Goal: Information Seeking & Learning: Learn about a topic

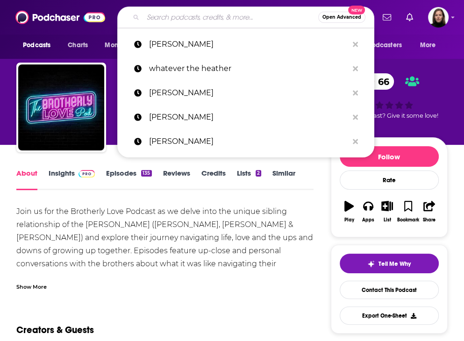
click at [162, 16] on input "Search podcasts, credits, & more..." at bounding box center [230, 17] width 175 height 15
click at [187, 20] on input "Search podcasts, credits, & more..." at bounding box center [230, 17] width 175 height 15
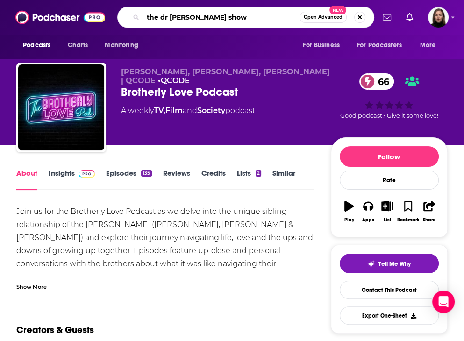
type input "the dr [PERSON_NAME] show"
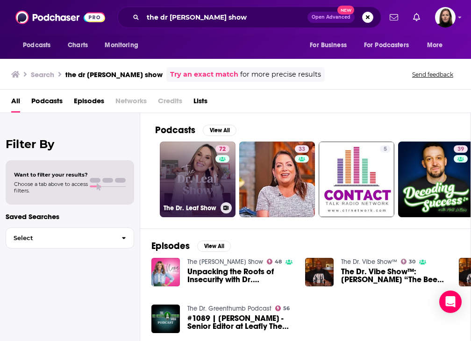
click at [204, 175] on link "72 The Dr. Leaf Show" at bounding box center [198, 180] width 76 height 76
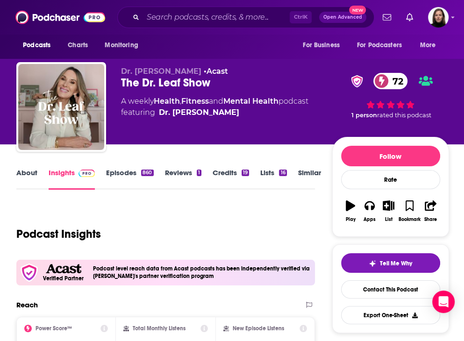
scroll to position [94, 0]
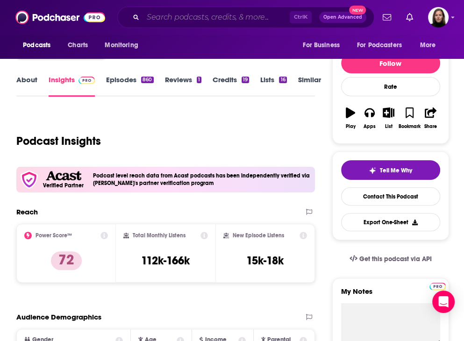
click at [191, 21] on input "Search podcasts, credits, & more..." at bounding box center [216, 17] width 147 height 15
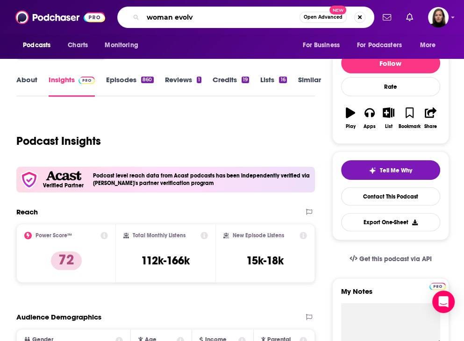
type input "woman evolve"
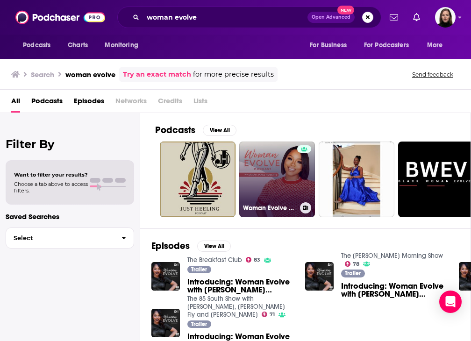
click at [284, 179] on link "Woman Evolve with [PERSON_NAME] [PERSON_NAME]" at bounding box center [277, 180] width 76 height 76
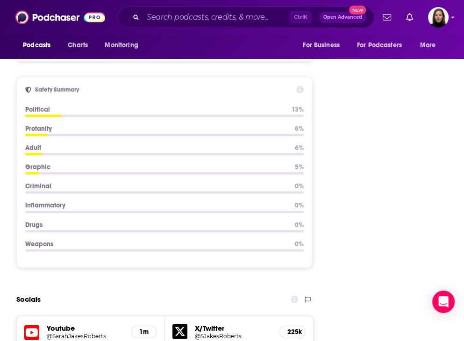
scroll to position [1309, 0]
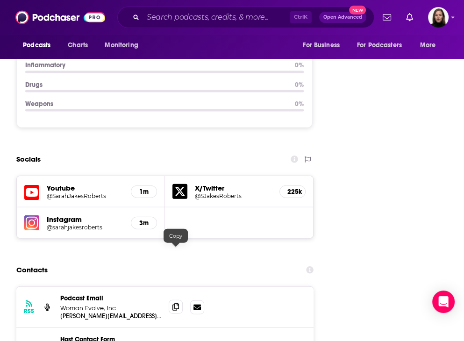
click at [177, 304] on icon at bounding box center [176, 307] width 7 height 7
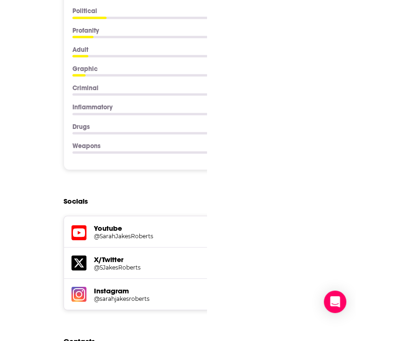
scroll to position [0, 0]
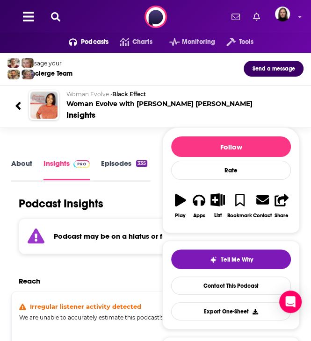
click at [21, 105] on icon at bounding box center [18, 106] width 7 height 13
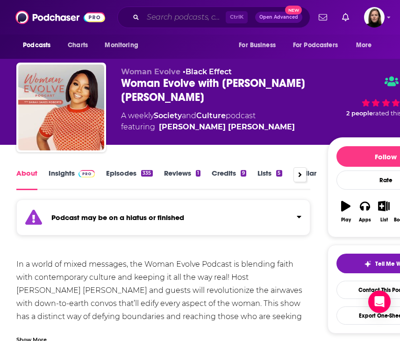
click at [163, 17] on input "Search podcasts, credits, & more..." at bounding box center [184, 17] width 83 height 15
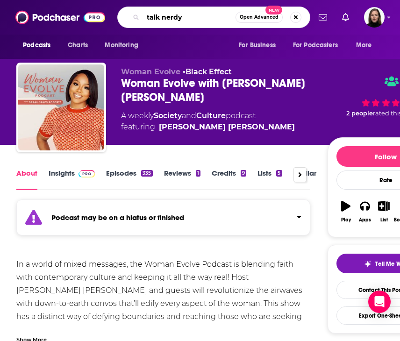
type input "talk nerdy"
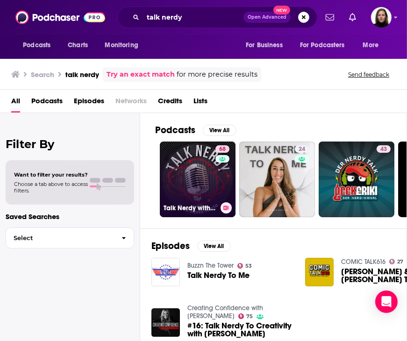
click at [216, 186] on div "68" at bounding box center [224, 173] width 16 height 57
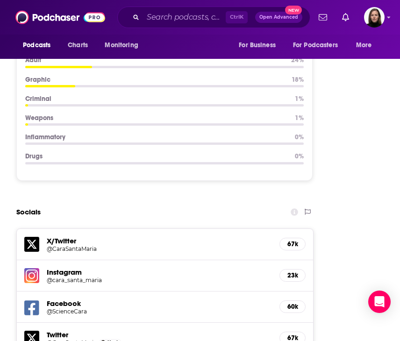
scroll to position [1309, 0]
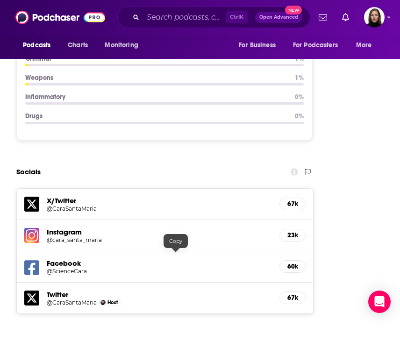
drag, startPoint x: 178, startPoint y: 256, endPoint x: 183, endPoint y: 256, distance: 5.6
drag, startPoint x: 178, startPoint y: 257, endPoint x: 255, endPoint y: 239, distance: 79.4
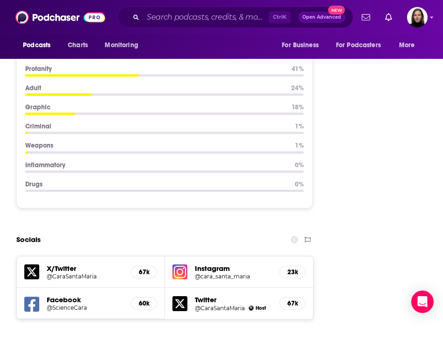
scroll to position [1204, 0]
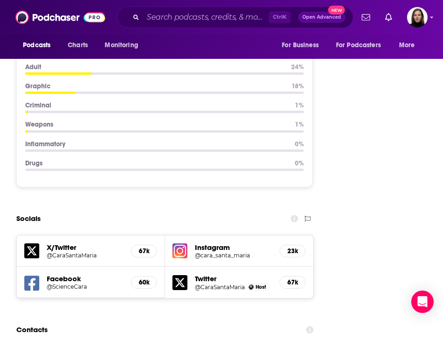
click at [147, 279] on h5 "60k" at bounding box center [144, 283] width 10 height 8
click at [67, 283] on h5 "@ScienceCara" at bounding box center [80, 286] width 67 height 7
click at [230, 15] on input "Search podcasts, credits, & more..." at bounding box center [206, 17] width 126 height 15
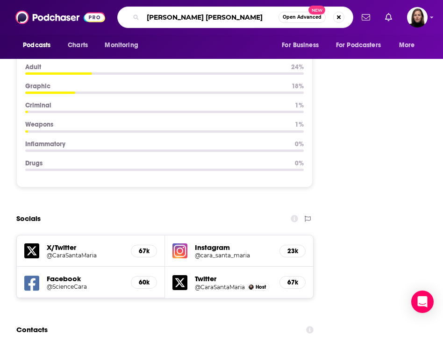
type input "[PERSON_NAME] [PERSON_NAME]"
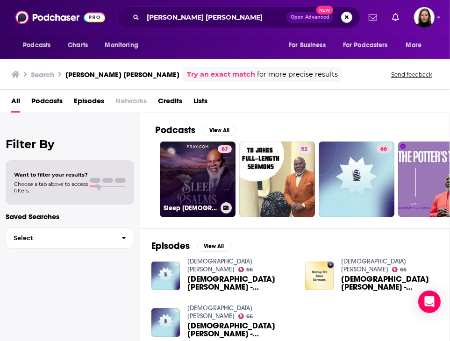
click at [194, 183] on link "67 Sleep [DEMOGRAPHIC_DATA] with [PERSON_NAME] [PERSON_NAME]" at bounding box center [198, 180] width 76 height 76
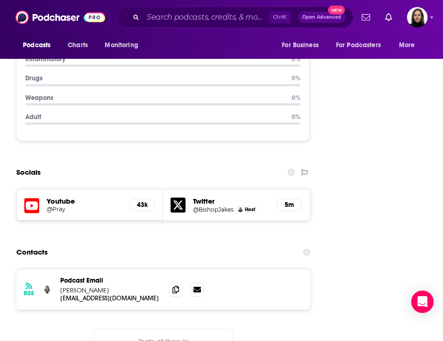
scroll to position [1263, 0]
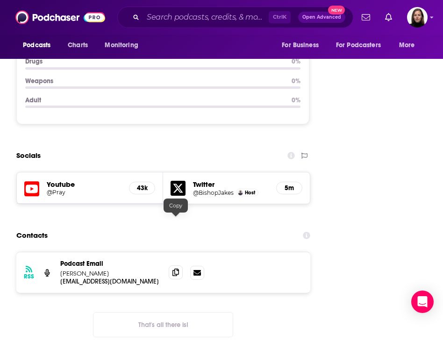
click at [180, 266] on span at bounding box center [176, 273] width 14 height 14
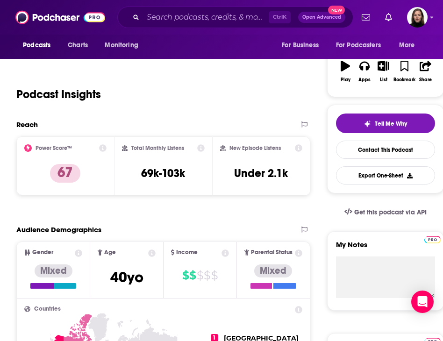
scroll to position [0, 0]
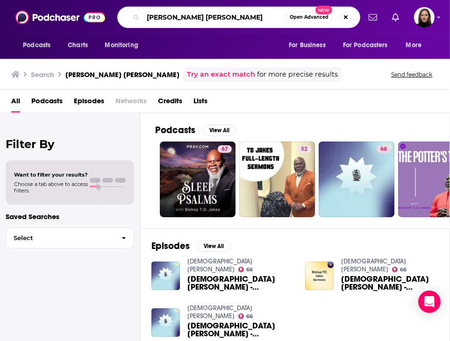
drag, startPoint x: 205, startPoint y: 16, endPoint x: 101, endPoint y: 12, distance: 104.4
click at [105, 12] on div "Podcasts Charts Monitoring [PERSON_NAME] [PERSON_NAME] Open Advanced New For Bu…" at bounding box center [225, 17] width 450 height 35
type input "dr [PERSON_NAME]"
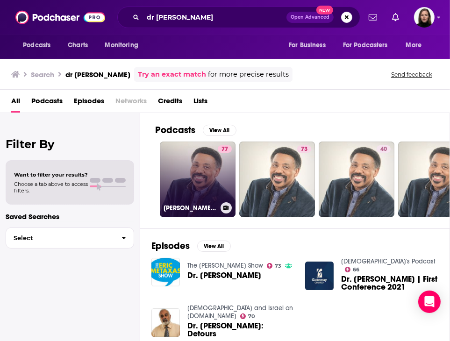
click at [202, 162] on link "77 [PERSON_NAME]' Podcast" at bounding box center [198, 180] width 76 height 76
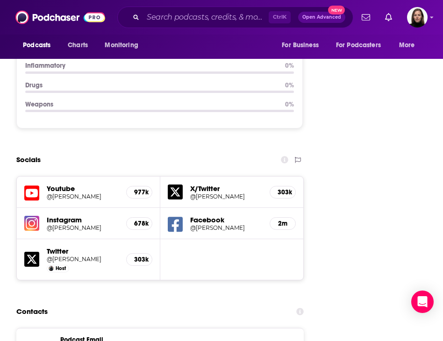
scroll to position [1309, 0]
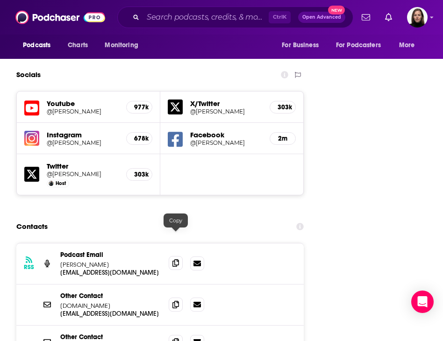
click at [176, 260] on icon at bounding box center [176, 263] width 7 height 7
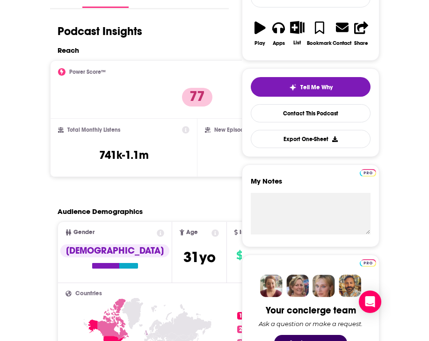
scroll to position [187, 23]
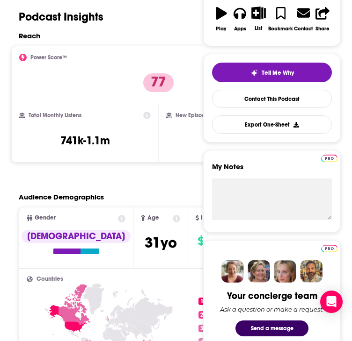
click at [142, 31] on div "Podcast Insights" at bounding box center [100, 21] width 179 height 22
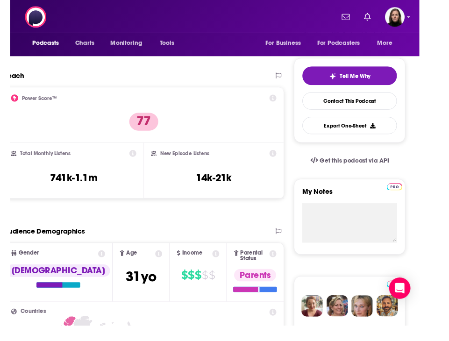
scroll to position [187, 6]
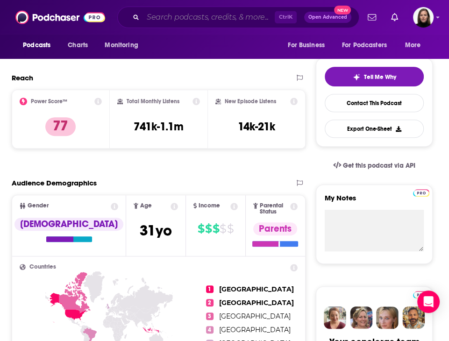
click at [185, 18] on input "Search podcasts, credits, & more..." at bounding box center [209, 17] width 132 height 15
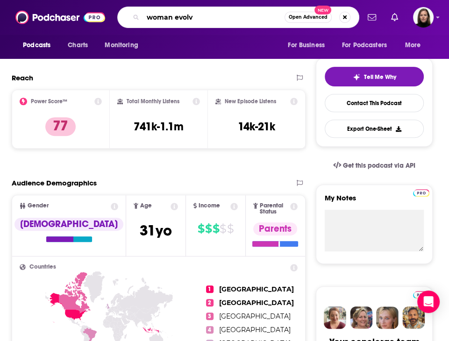
type input "woman evolve"
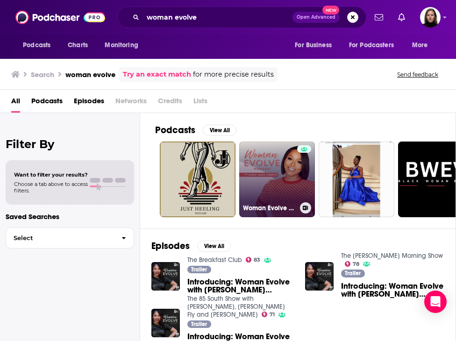
click at [281, 186] on link "Woman Evolve with [PERSON_NAME] [PERSON_NAME]" at bounding box center [277, 180] width 76 height 76
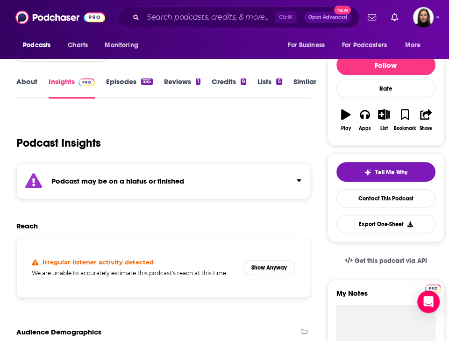
scroll to position [234, 0]
